Goal: Task Accomplishment & Management: Use online tool/utility

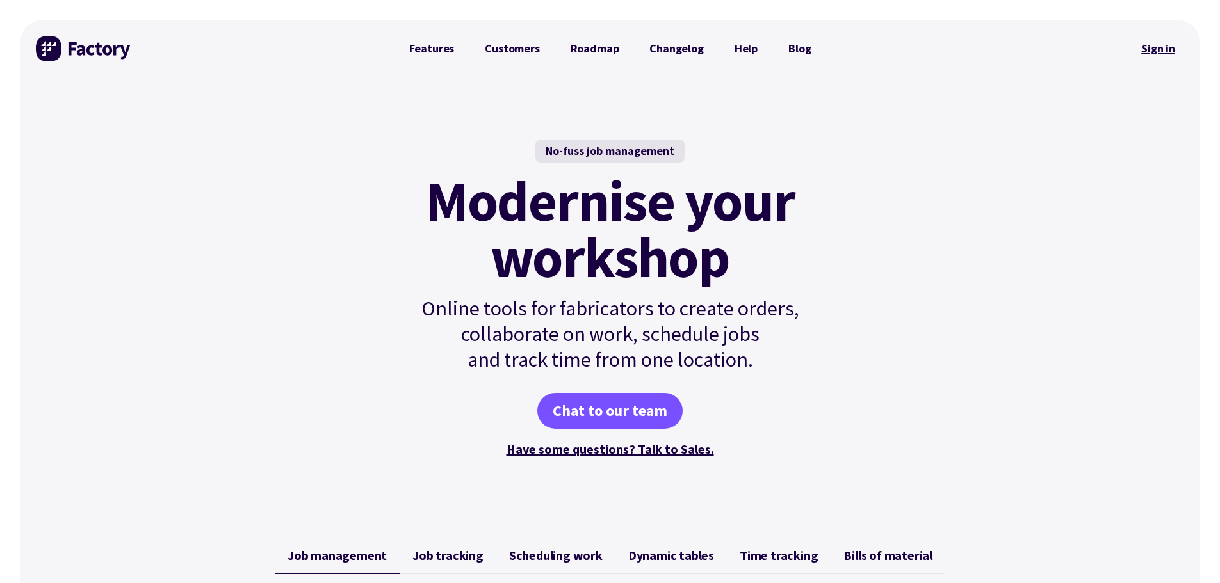
click at [1159, 47] on link "Sign in" at bounding box center [1158, 48] width 52 height 29
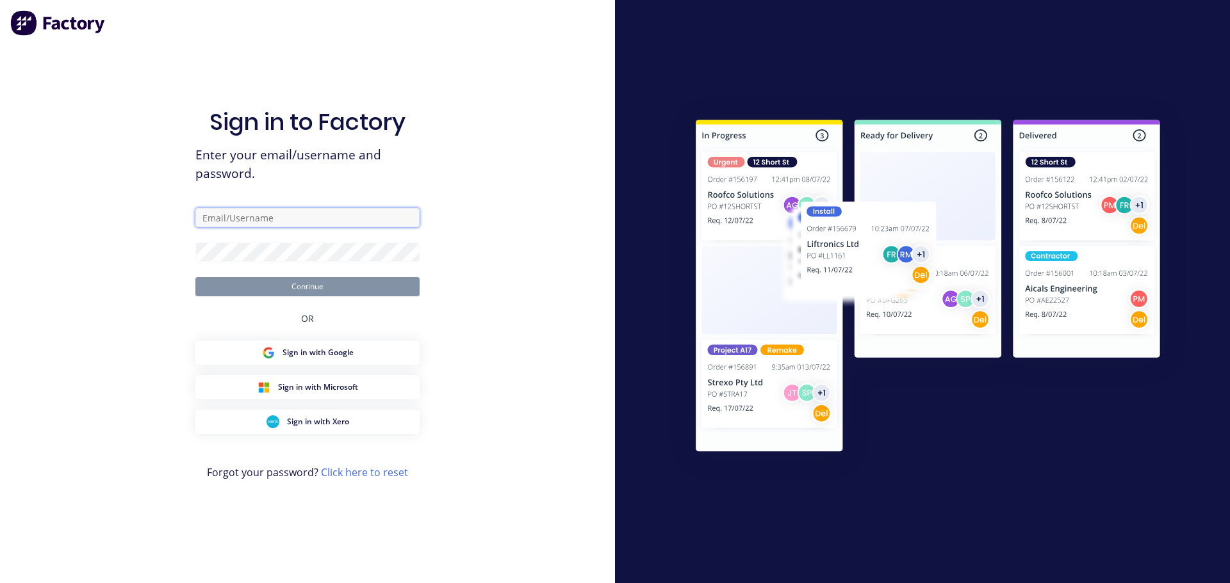
click at [259, 211] on input "text" at bounding box center [307, 217] width 224 height 19
type input "adam@psf.com.au"
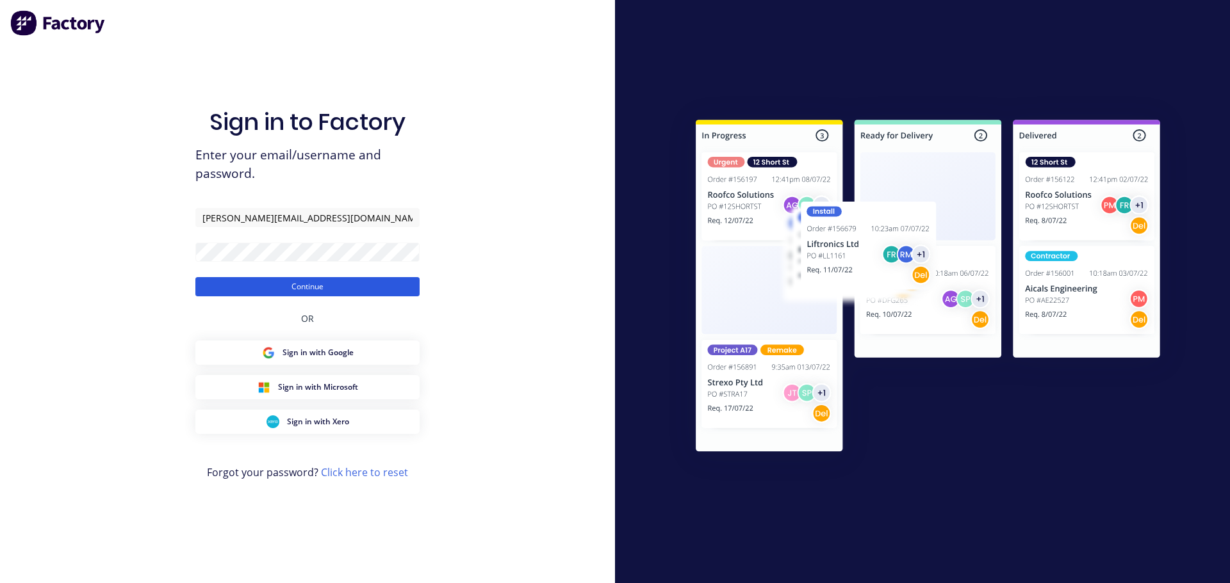
click at [315, 284] on button "Continue" at bounding box center [307, 286] width 224 height 19
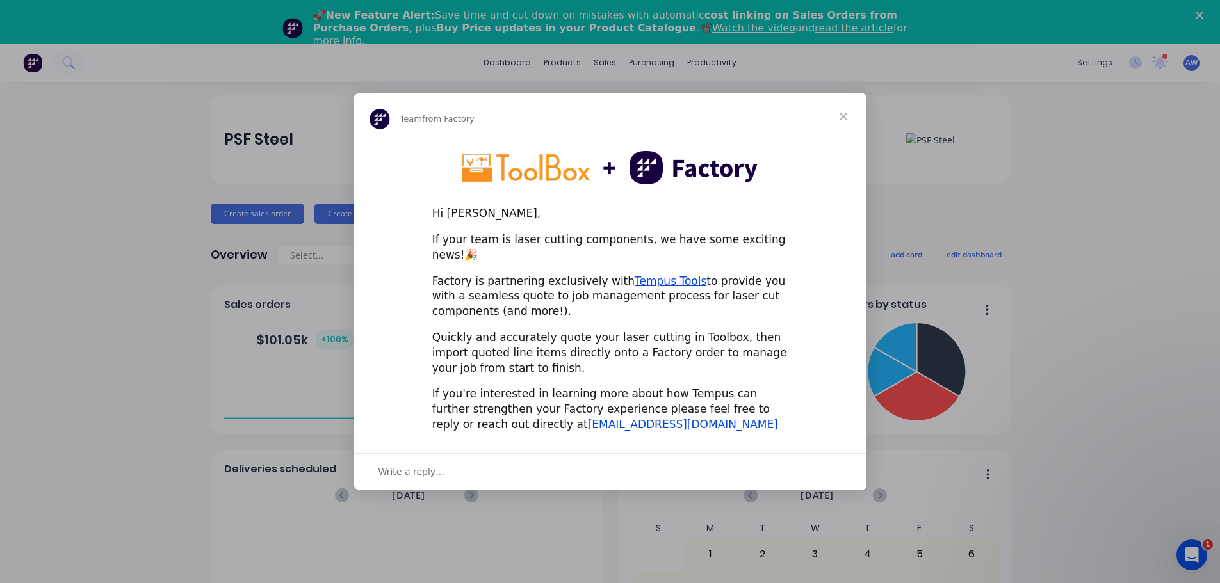
click at [845, 117] on span "Close" at bounding box center [843, 117] width 46 height 46
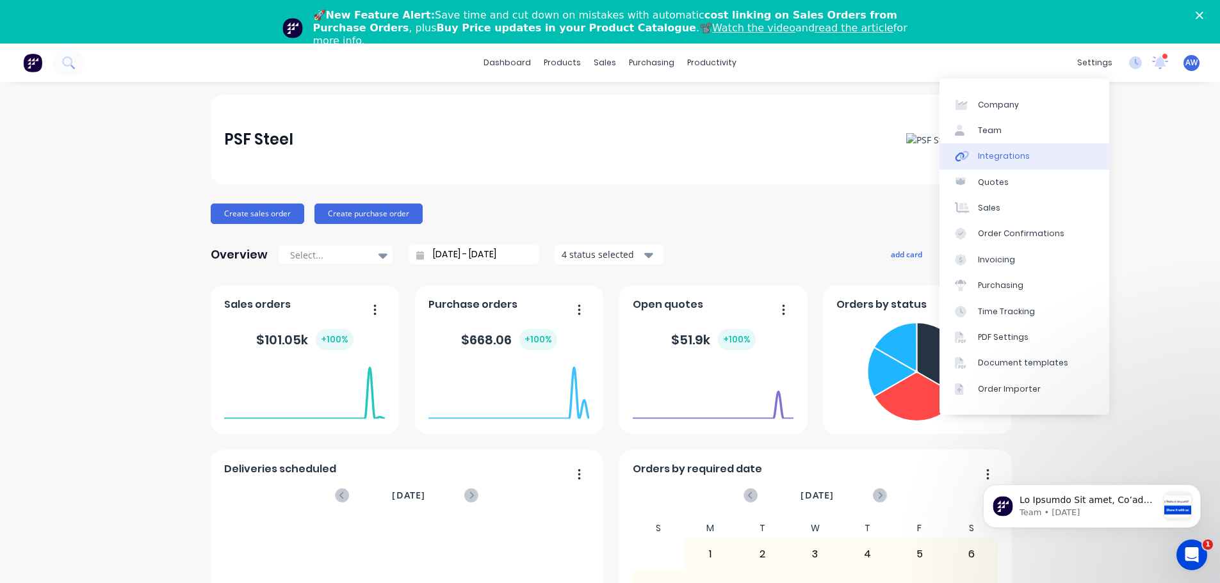
click at [1006, 155] on div "Integrations" at bounding box center [1004, 157] width 52 height 12
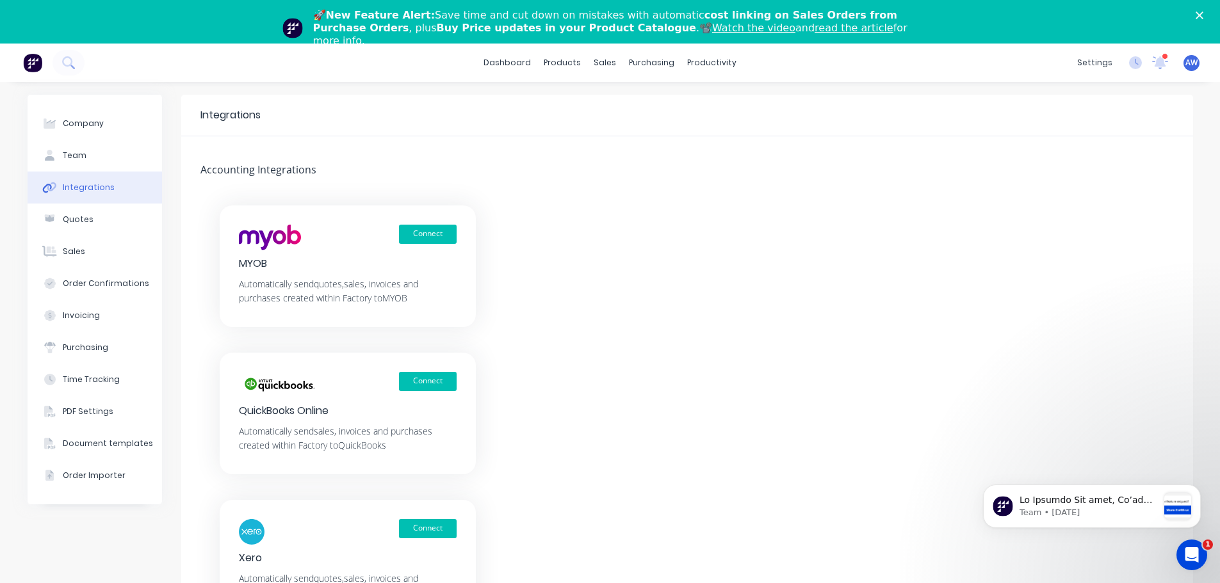
click at [287, 525] on div "Connect" at bounding box center [348, 532] width 218 height 26
click at [434, 521] on button "Connect" at bounding box center [428, 528] width 58 height 19
click at [417, 530] on button "Connect" at bounding box center [428, 528] width 58 height 19
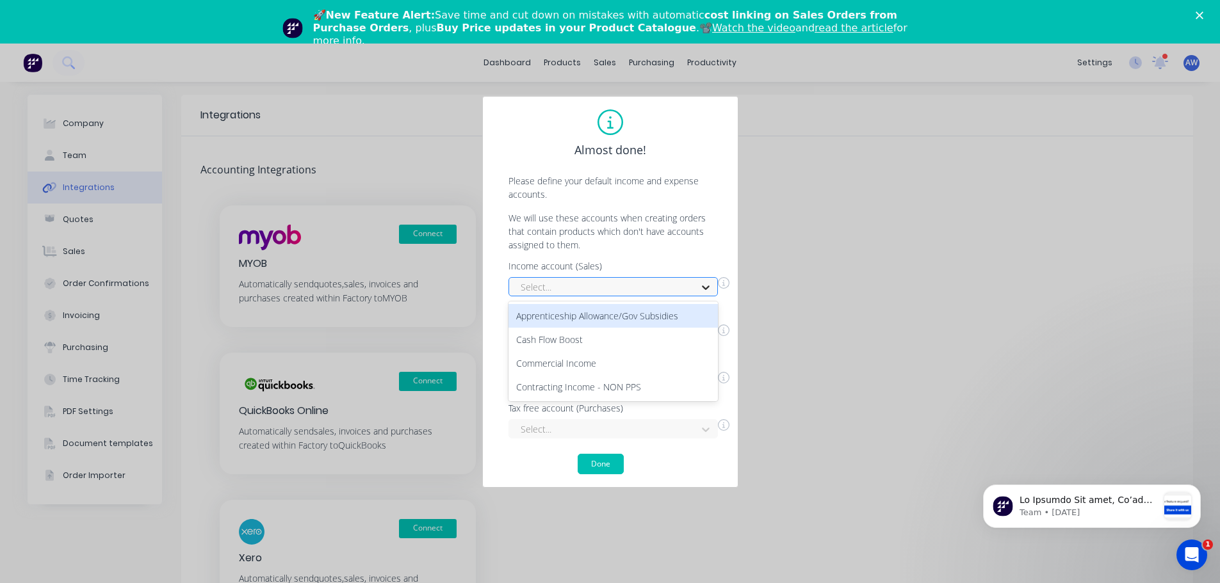
click at [704, 282] on icon at bounding box center [705, 287] width 13 height 13
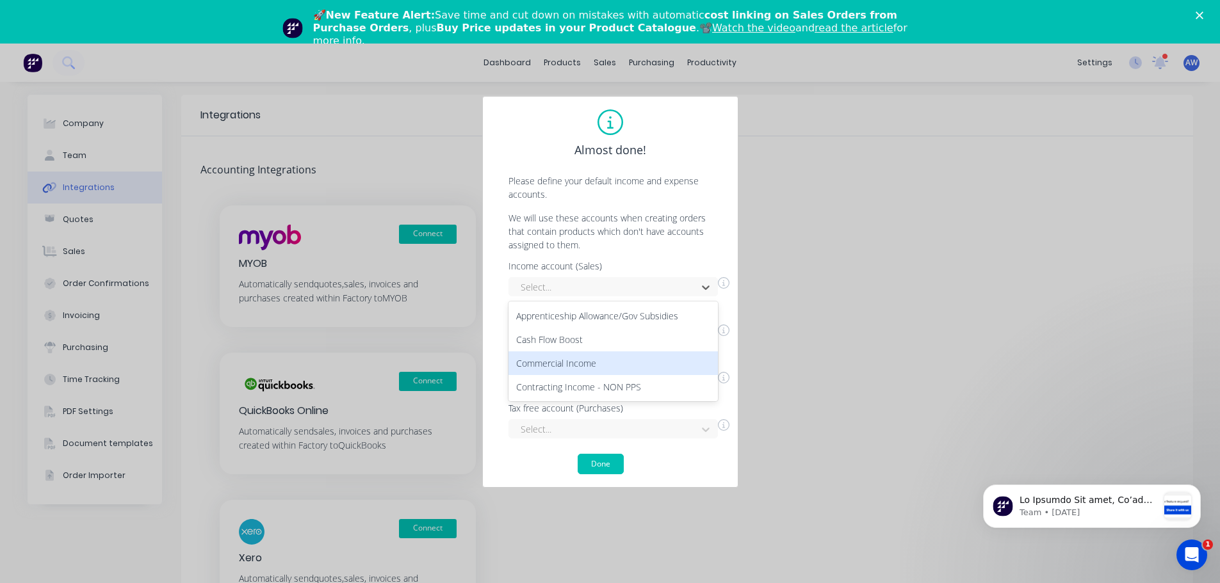
click at [595, 362] on div "Commercial Income" at bounding box center [613, 364] width 209 height 24
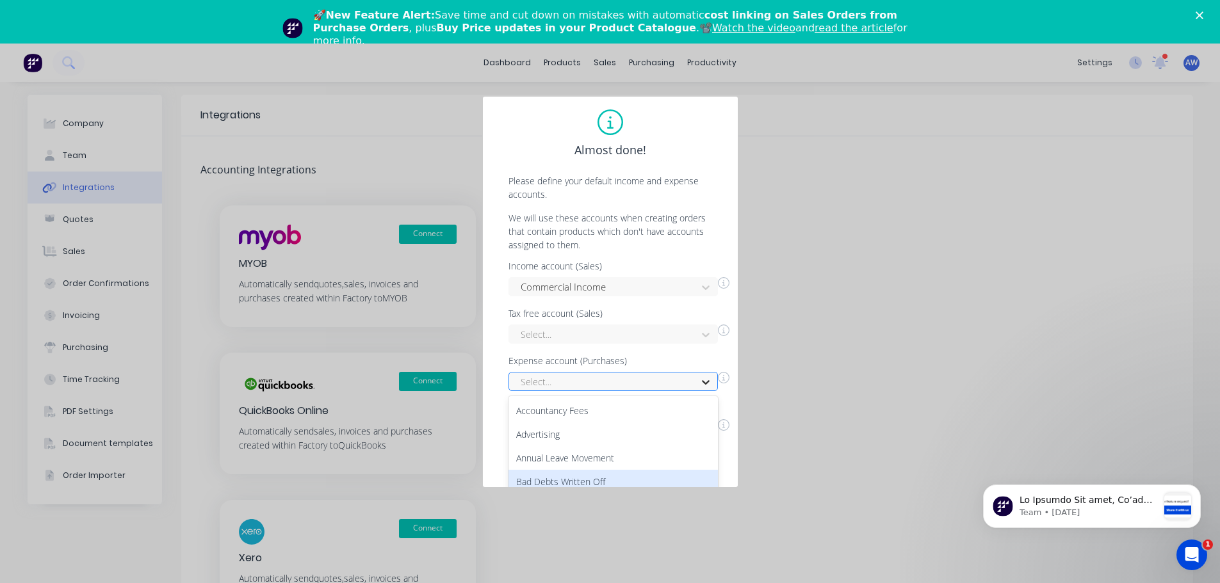
scroll to position [101, 0]
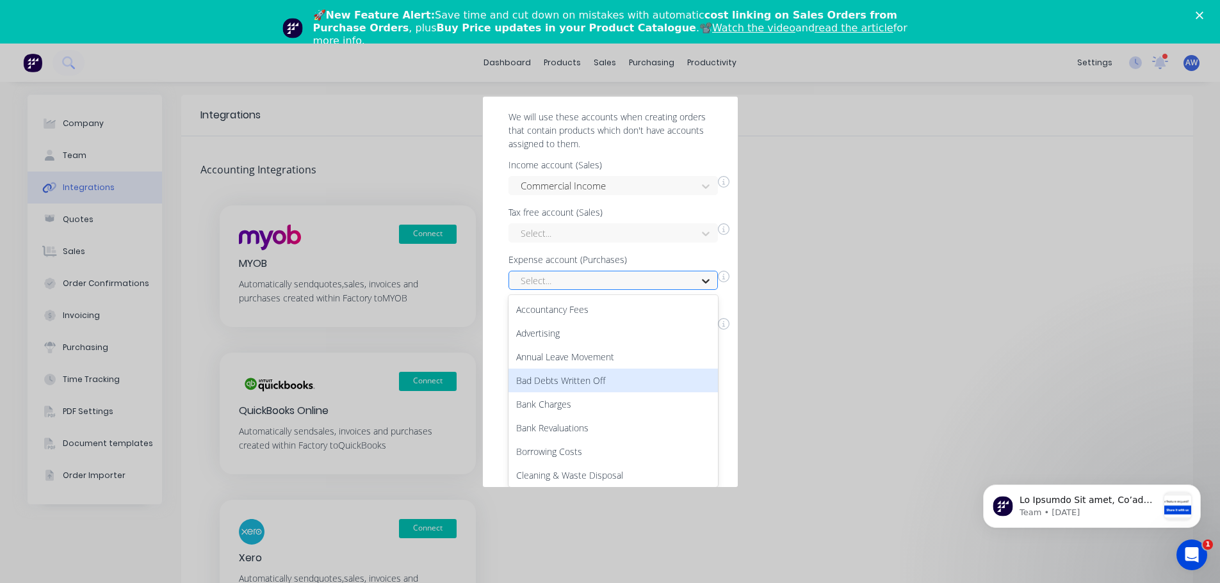
click at [706, 290] on div "72 results available. Use Up and Down to choose options, press Enter to select …" at bounding box center [613, 280] width 209 height 19
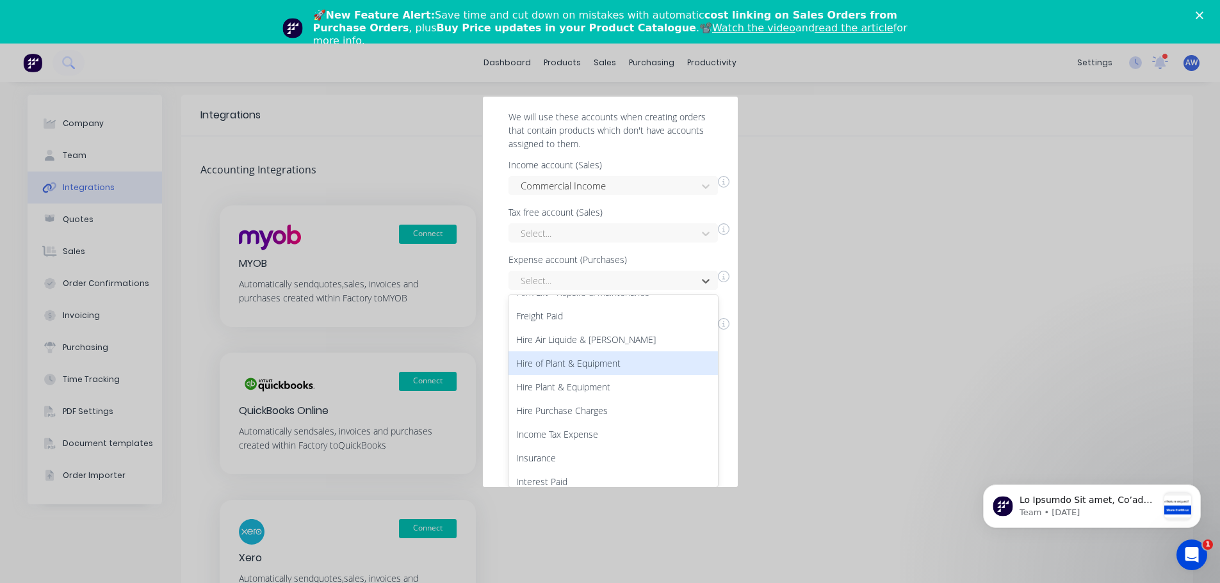
scroll to position [897, 0]
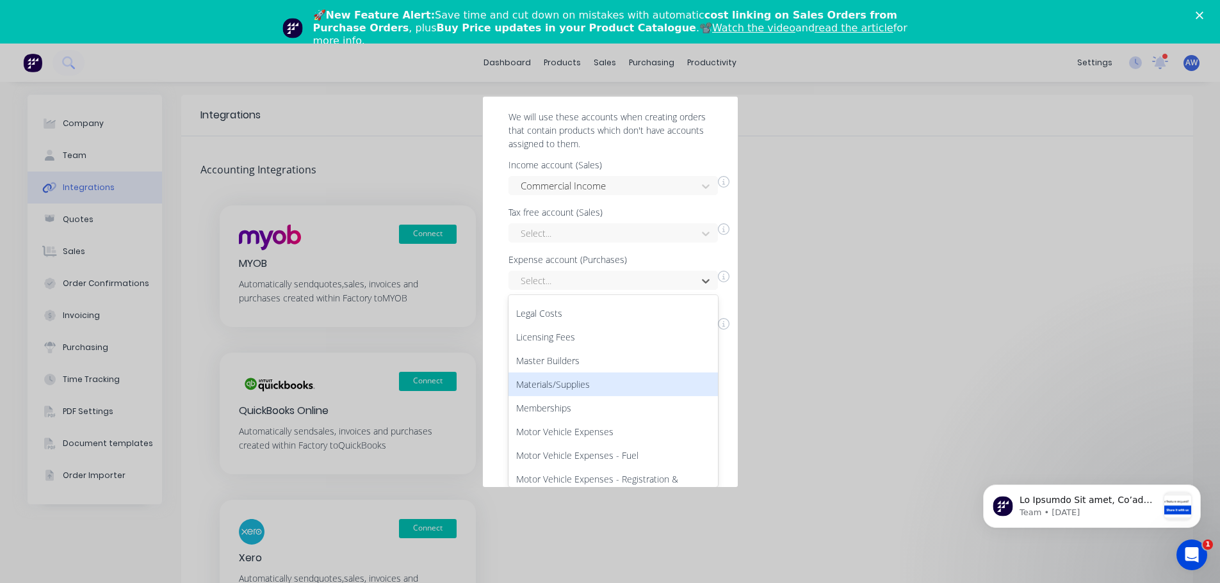
click at [619, 380] on div "Materials/Supplies" at bounding box center [613, 385] width 209 height 24
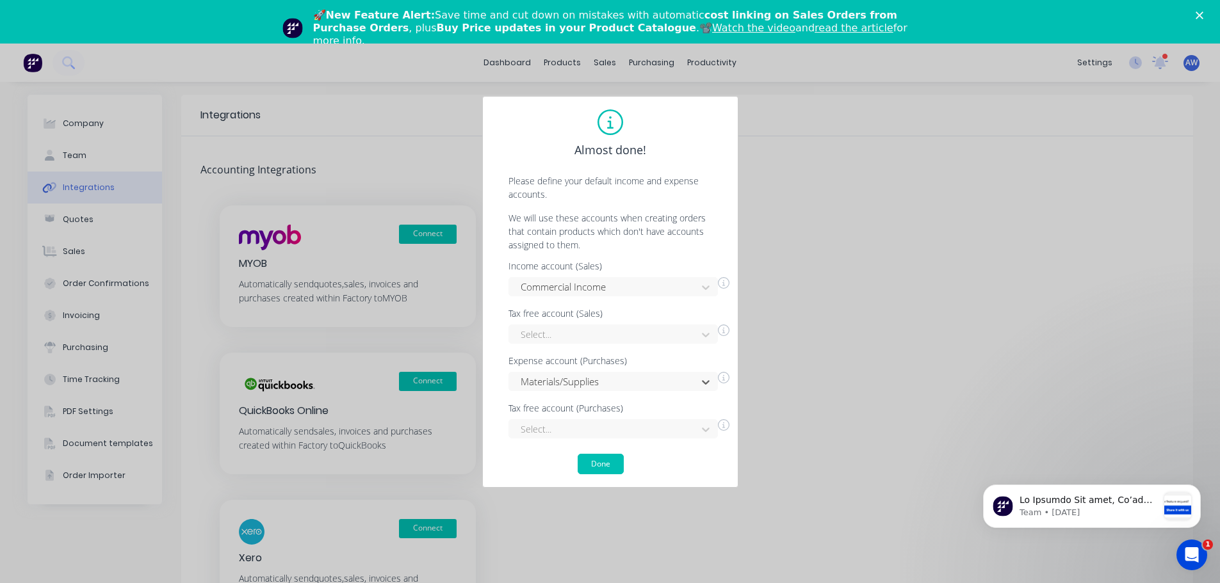
scroll to position [0, 0]
click at [614, 460] on button "Done" at bounding box center [601, 464] width 46 height 20
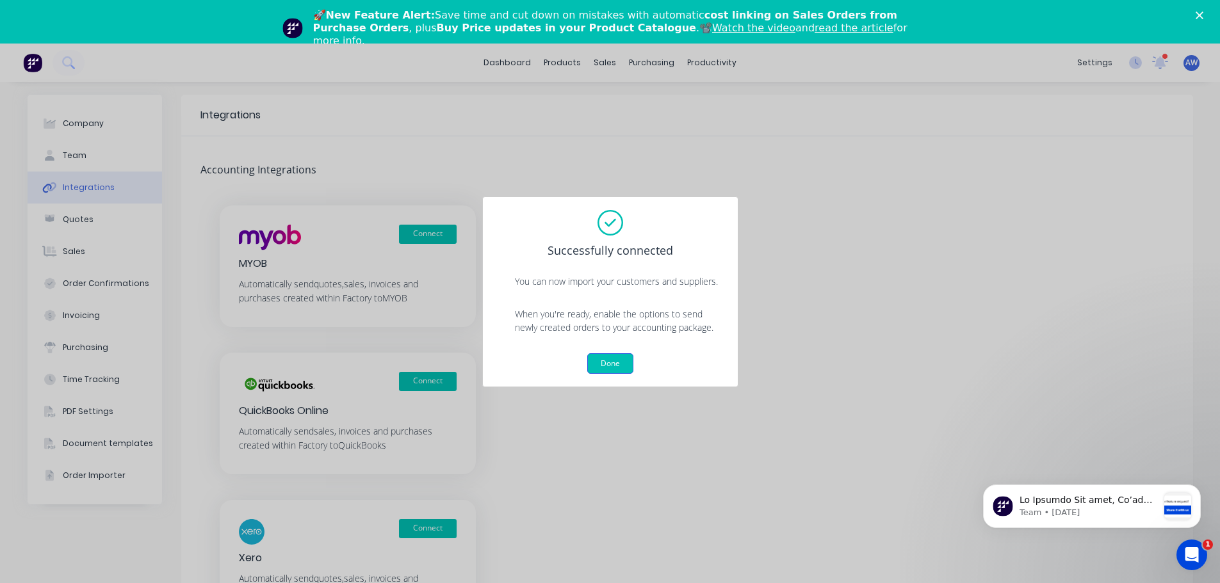
click at [614, 360] on button "Done" at bounding box center [610, 364] width 46 height 20
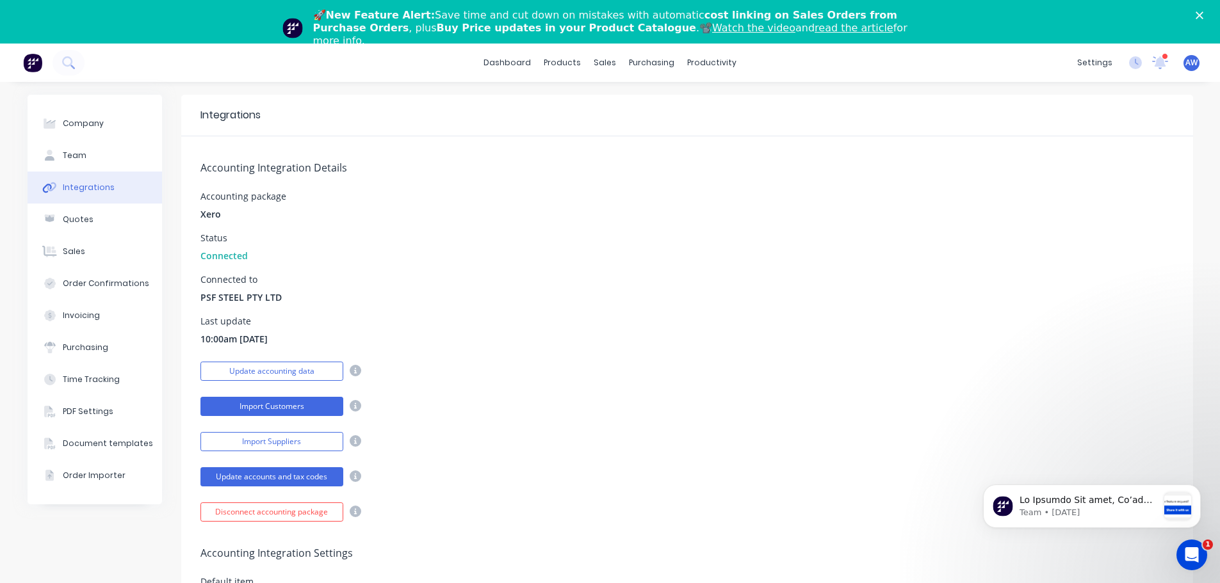
click at [294, 402] on button "Import Customers" at bounding box center [271, 406] width 143 height 19
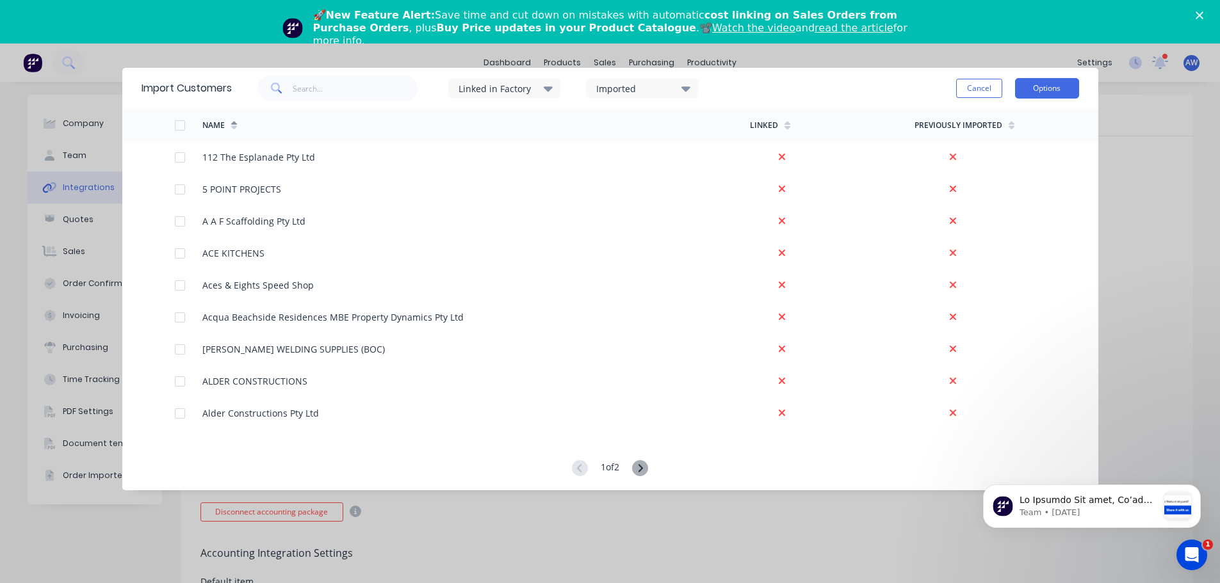
click at [1060, 85] on button "Options" at bounding box center [1047, 88] width 64 height 20
click at [1025, 151] on div "Import all customers" at bounding box center [1018, 153] width 99 height 19
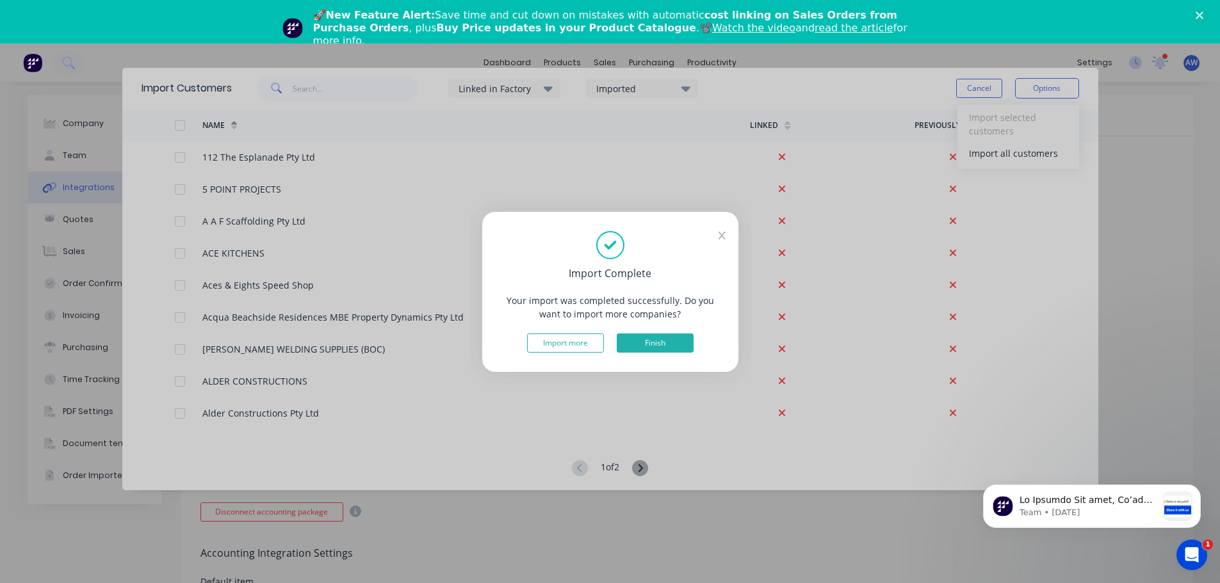
click at [655, 347] on button "Finish" at bounding box center [655, 343] width 77 height 19
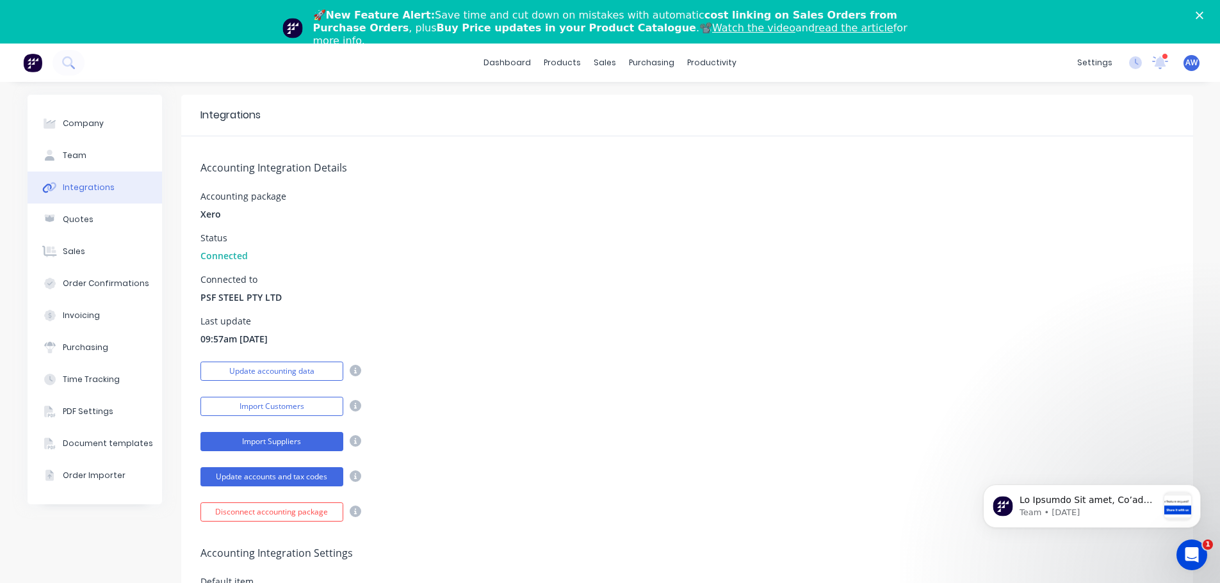
click at [310, 438] on button "Import Suppliers" at bounding box center [271, 441] width 143 height 19
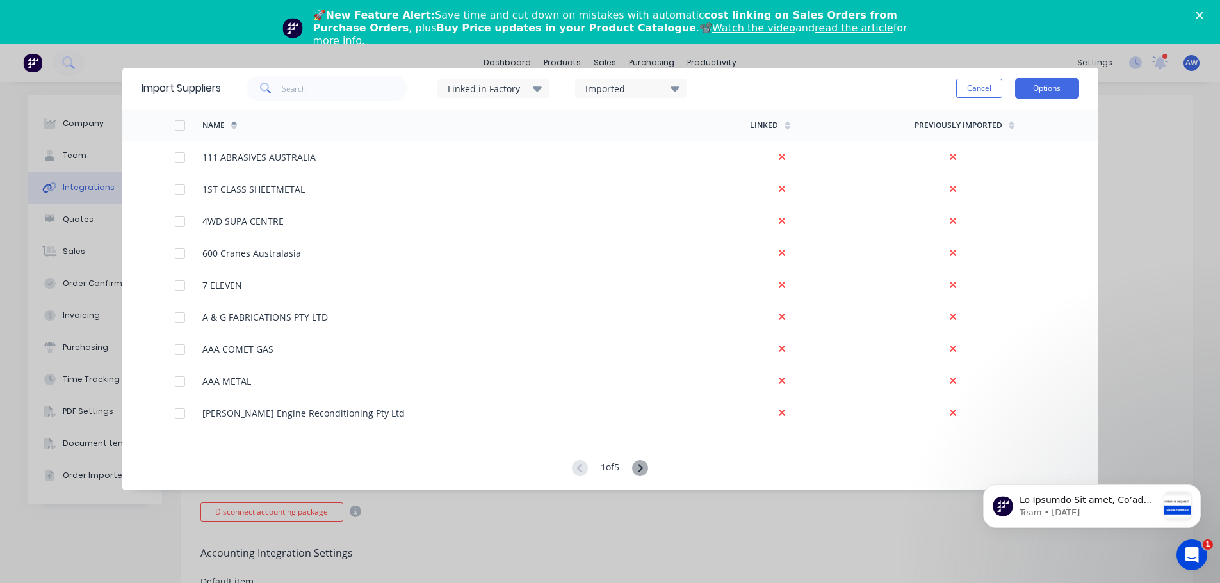
click at [1053, 85] on button "Options" at bounding box center [1047, 88] width 64 height 20
click at [994, 149] on div "Import all suppliers" at bounding box center [1018, 153] width 99 height 19
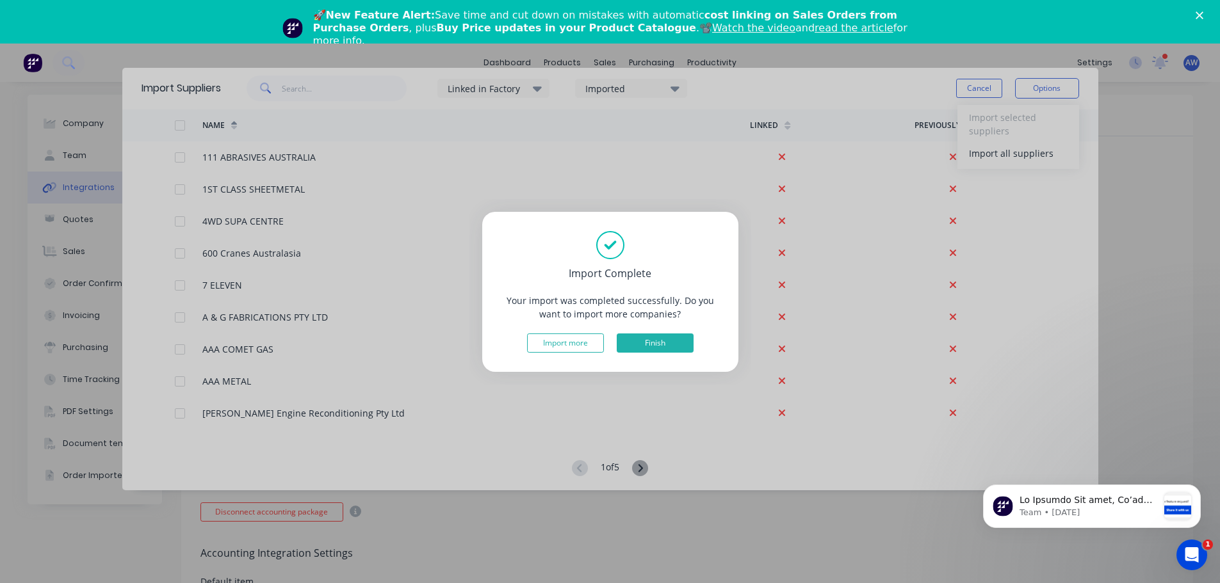
click at [633, 344] on button "Finish" at bounding box center [655, 343] width 77 height 19
